Goal: Task Accomplishment & Management: Complete application form

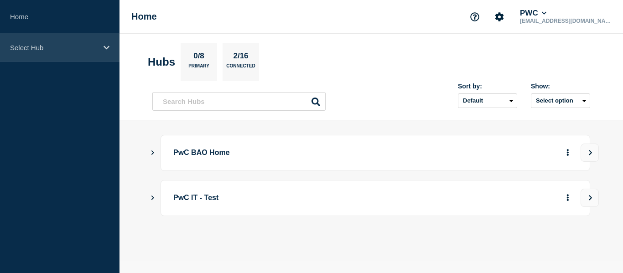
click at [49, 44] on p "Select Hub" at bounding box center [54, 48] width 88 height 8
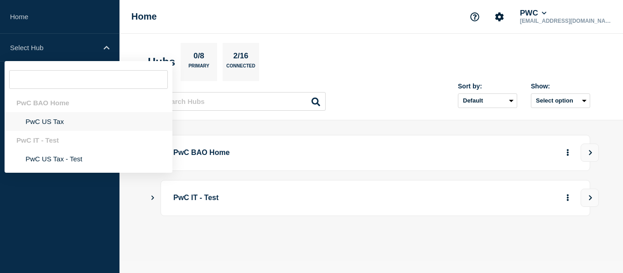
click at [48, 120] on li "PwC US Tax" at bounding box center [89, 121] width 168 height 19
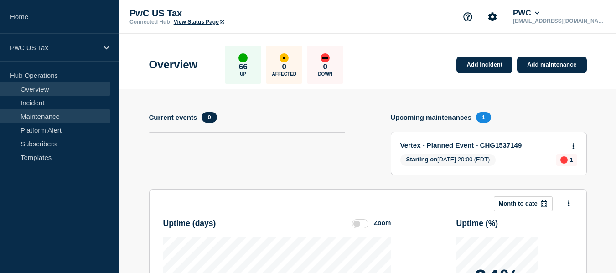
click at [48, 113] on link "Maintenance" at bounding box center [55, 116] width 110 height 14
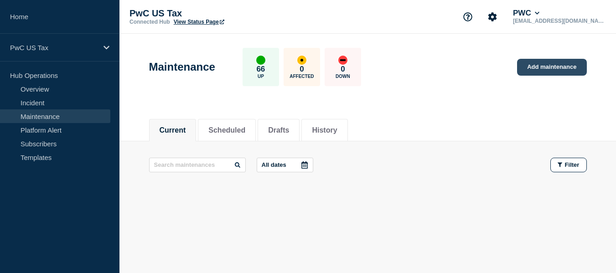
click at [557, 71] on link "Add maintenance" at bounding box center [551, 67] width 69 height 17
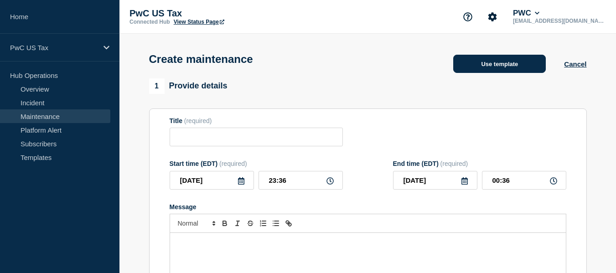
click at [514, 59] on button "Use template" at bounding box center [499, 64] width 93 height 18
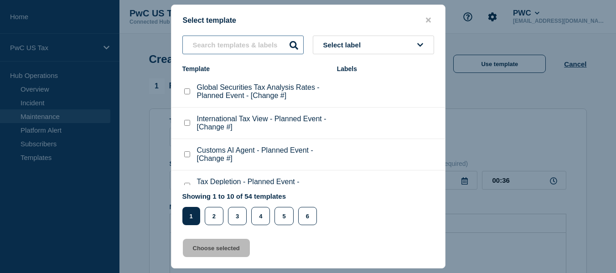
click at [238, 45] on input "text" at bounding box center [242, 45] width 121 height 19
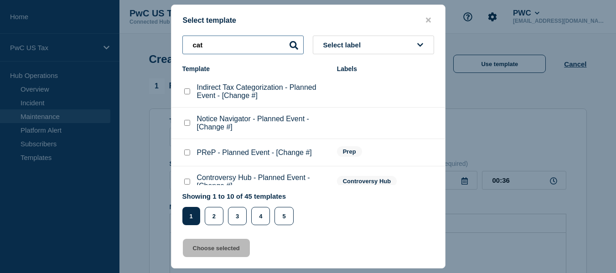
type input "cat"
click at [185, 93] on checkbox"] "Indirect Tax Categorization - Planned Event - [Change #] checkbox" at bounding box center [187, 91] width 6 height 6
checkbox checkbox"] "true"
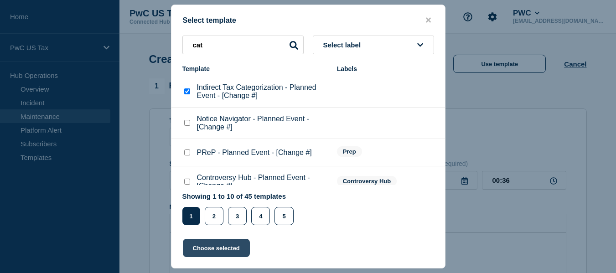
click at [215, 246] on button "Choose selected" at bounding box center [216, 248] width 67 height 18
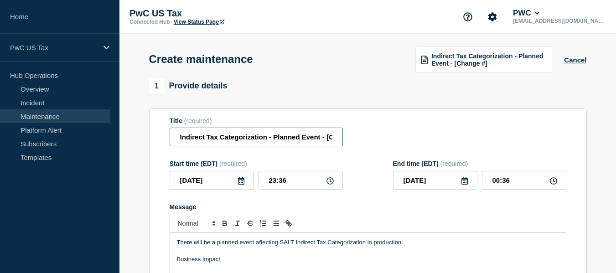
click at [309, 141] on input "Indirect Tax Categorization - Planned Event - [Change #]" at bounding box center [256, 137] width 173 height 19
click at [313, 139] on input "Indirect Tax Categorization - Planned Event - [Change #]" at bounding box center [256, 137] width 173 height 19
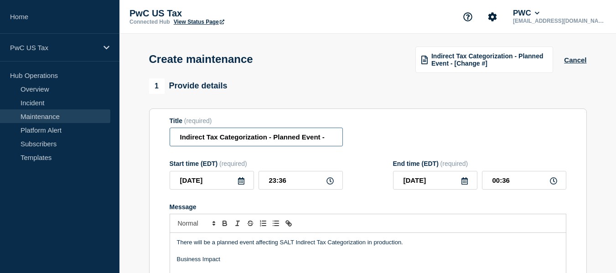
paste input "CHG1538974"
type input "Indirect Tax Categorization - Planned Event - CHG1538974"
click at [515, 129] on div "Title (required) Indirect Tax Categorization - Planned Event - CHG1538974" at bounding box center [368, 132] width 397 height 30
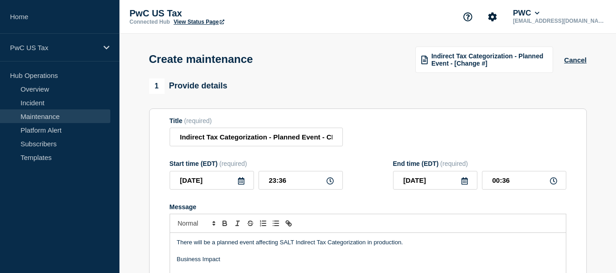
click at [240, 183] on icon at bounding box center [240, 180] width 7 height 7
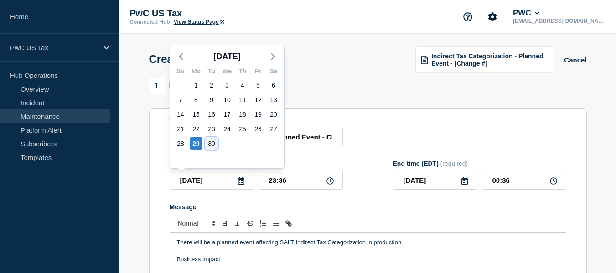
click at [210, 144] on div "30" at bounding box center [211, 143] width 13 height 13
type input "[DATE]"
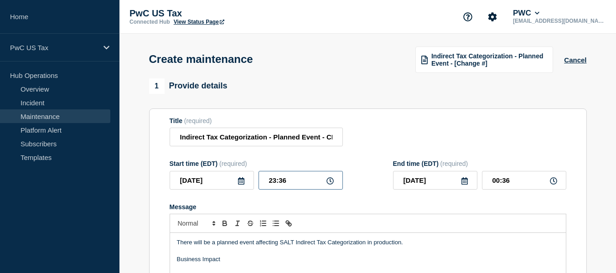
click at [273, 182] on input "23:36" at bounding box center [300, 180] width 84 height 19
type input "01:36"
type input "[DATE]"
type input "02:36"
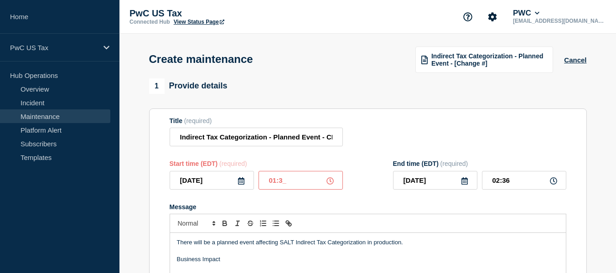
type input "01:30"
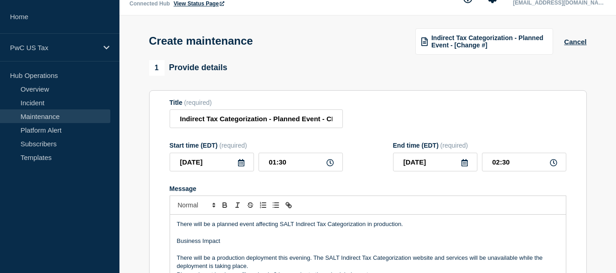
scroll to position [36, 0]
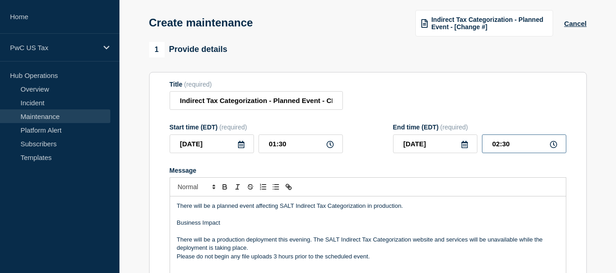
click at [496, 147] on input "02:30" at bounding box center [524, 143] width 84 height 19
type input "03:30"
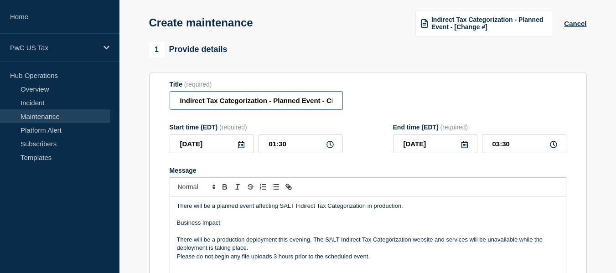
click at [295, 103] on input "Indirect Tax Categorization - Planned Event - CHG1538974" at bounding box center [256, 100] width 173 height 19
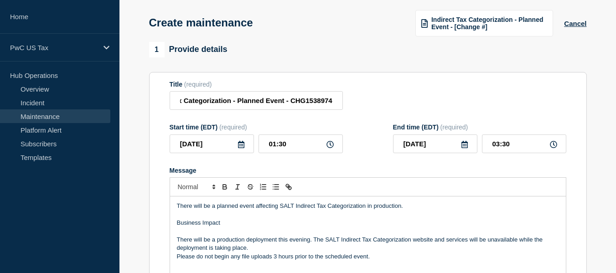
scroll to position [0, 0]
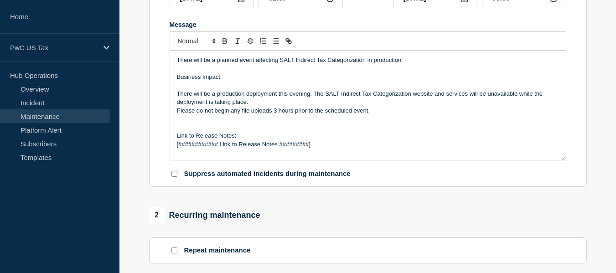
scroll to position [164, 0]
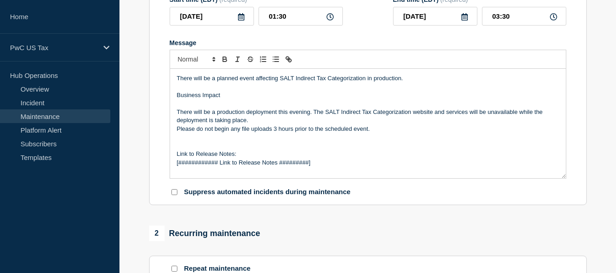
click at [257, 166] on p "[############ Link to Release Notes #########]" at bounding box center [368, 163] width 382 height 8
click at [204, 157] on p "Link to Release Notes:" at bounding box center [368, 154] width 382 height 8
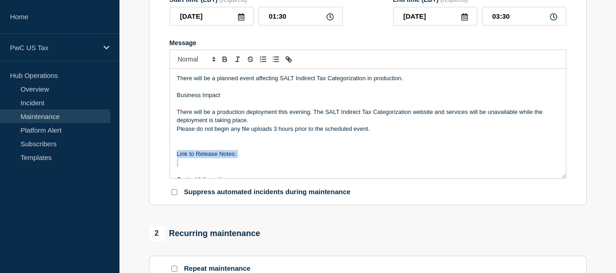
click at [204, 157] on p "Link to Release Notes:" at bounding box center [368, 154] width 382 height 8
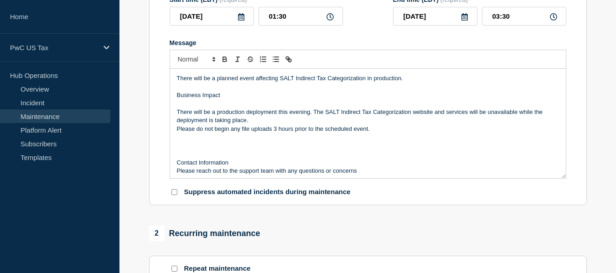
click at [604, 159] on section "1 Provide details Title (required) Indirect Tax Categorization - Planned Event …" at bounding box center [367, 254] width 496 height 681
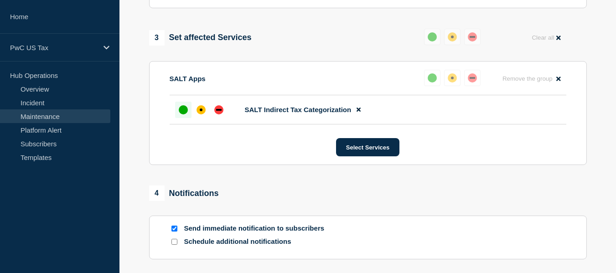
scroll to position [492, 0]
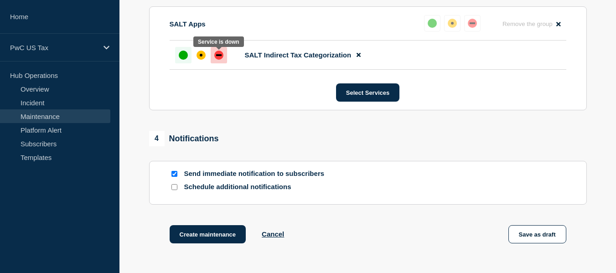
click at [222, 59] on div "down" at bounding box center [218, 55] width 9 height 9
click at [172, 175] on input "Send immediate notification to subscribers" at bounding box center [174, 174] width 6 height 6
checkbox input "false"
click at [172, 190] on input "Schedule additional notifications" at bounding box center [174, 187] width 6 height 6
checkbox input "true"
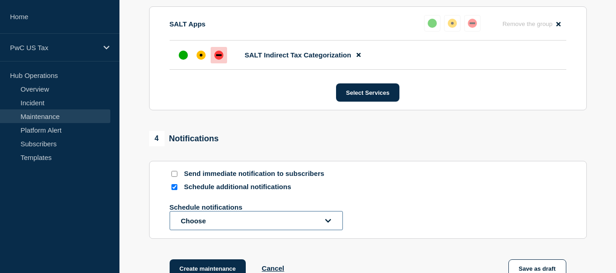
click at [272, 221] on button "Choose" at bounding box center [256, 220] width 173 height 19
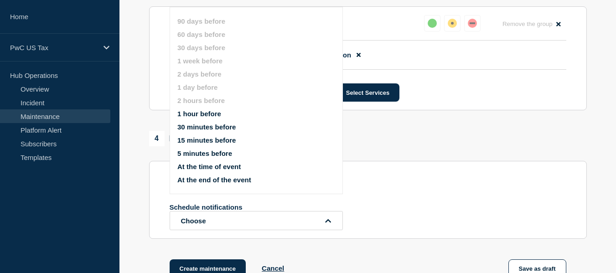
click at [200, 112] on button "1 hour before" at bounding box center [199, 114] width 44 height 8
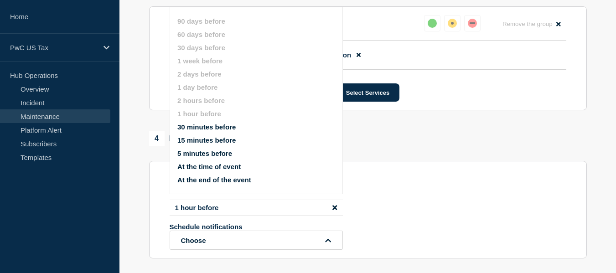
click at [225, 166] on button "At the time of event" at bounding box center [208, 167] width 63 height 8
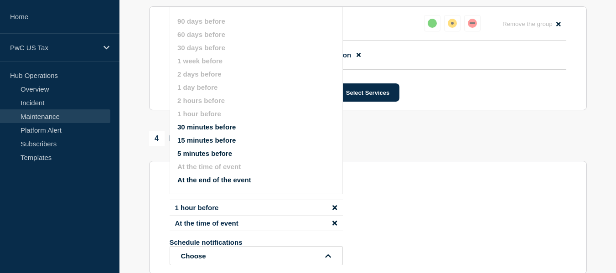
click at [457, 144] on div "4 Notifications" at bounding box center [368, 138] width 438 height 15
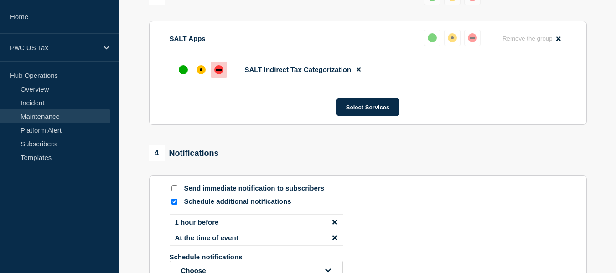
scroll to position [639, 0]
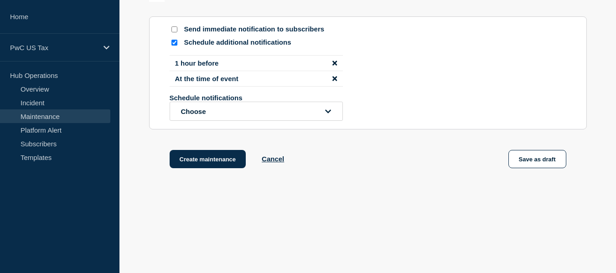
click at [175, 28] on input "Send immediate notification to subscribers" at bounding box center [174, 29] width 6 height 6
click at [174, 27] on input "Send immediate notification to subscribers" at bounding box center [174, 29] width 6 height 6
checkbox input "false"
click at [204, 163] on button "Create maintenance" at bounding box center [208, 159] width 77 height 18
